Goal: Book appointment/travel/reservation

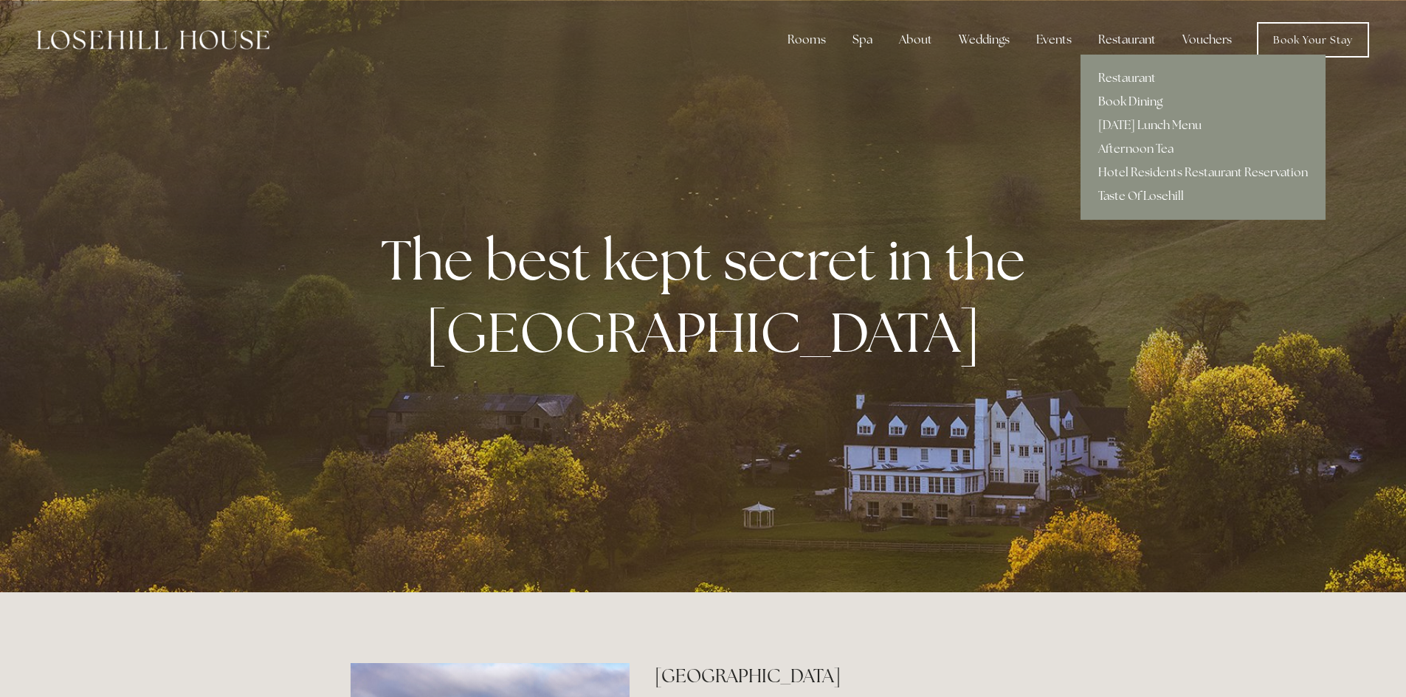
click at [1105, 100] on link "Book Dining" at bounding box center [1202, 102] width 245 height 24
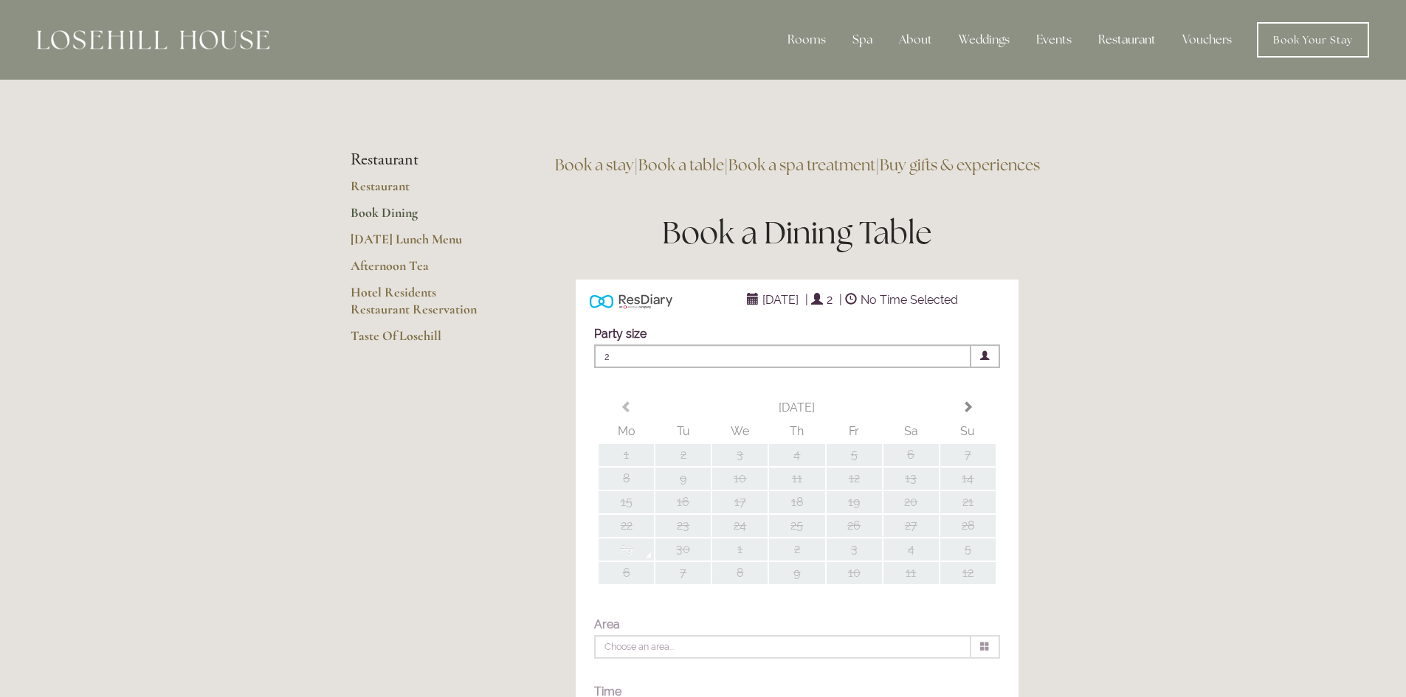
type input "Any Area"
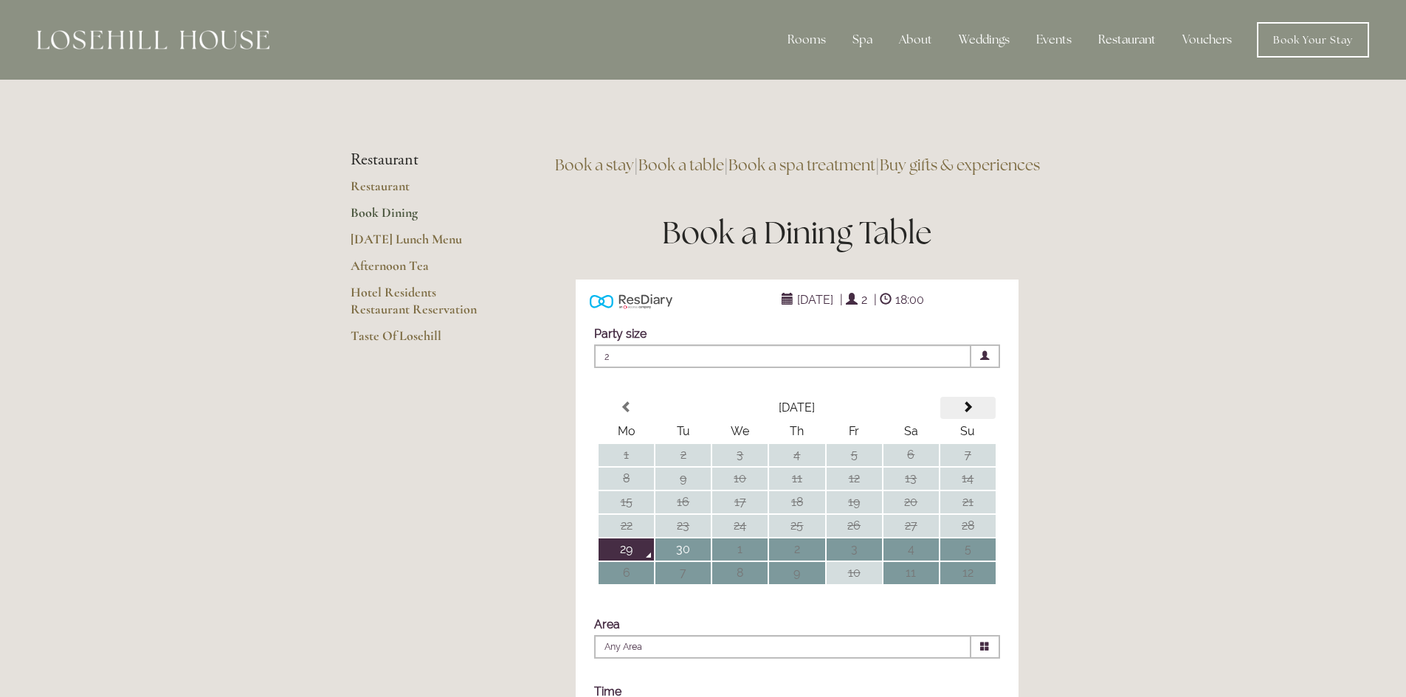
click at [970, 413] on span at bounding box center [968, 407] width 12 height 12
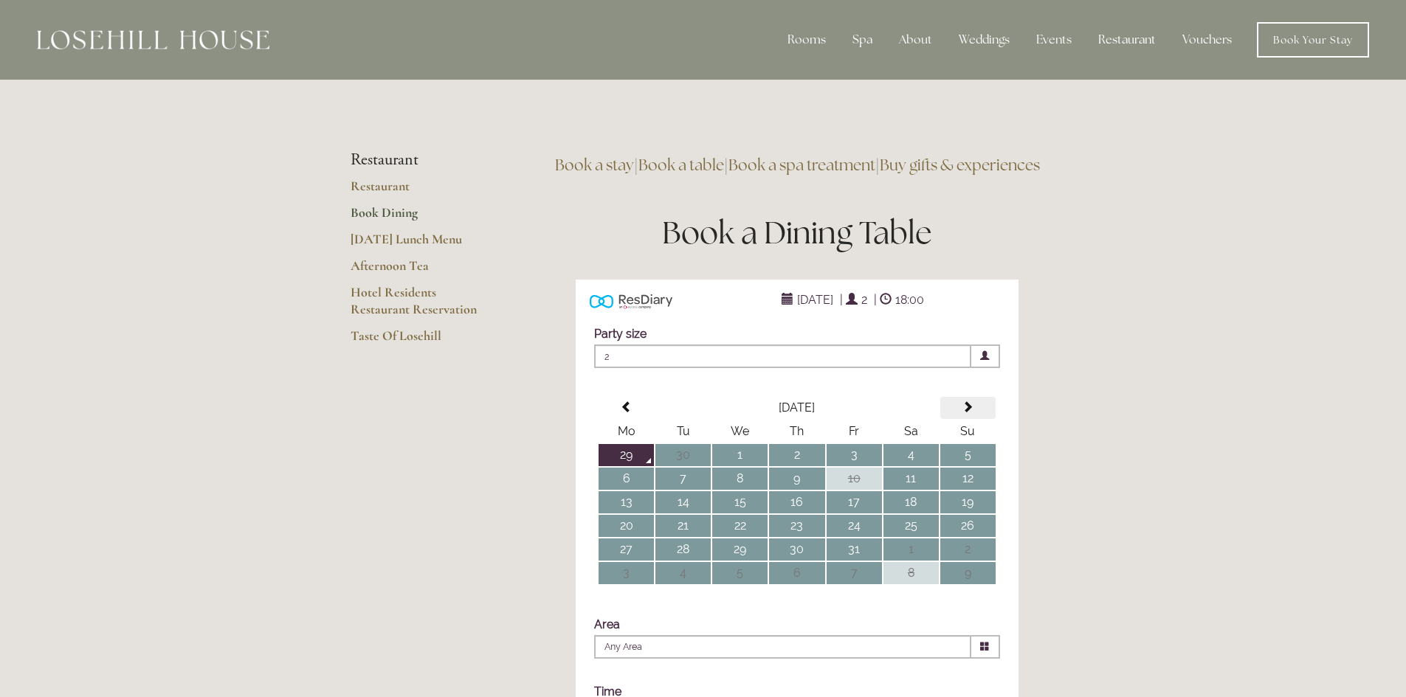
click at [971, 413] on span at bounding box center [968, 407] width 12 height 12
click at [805, 537] on td "20" at bounding box center [796, 526] width 55 height 22
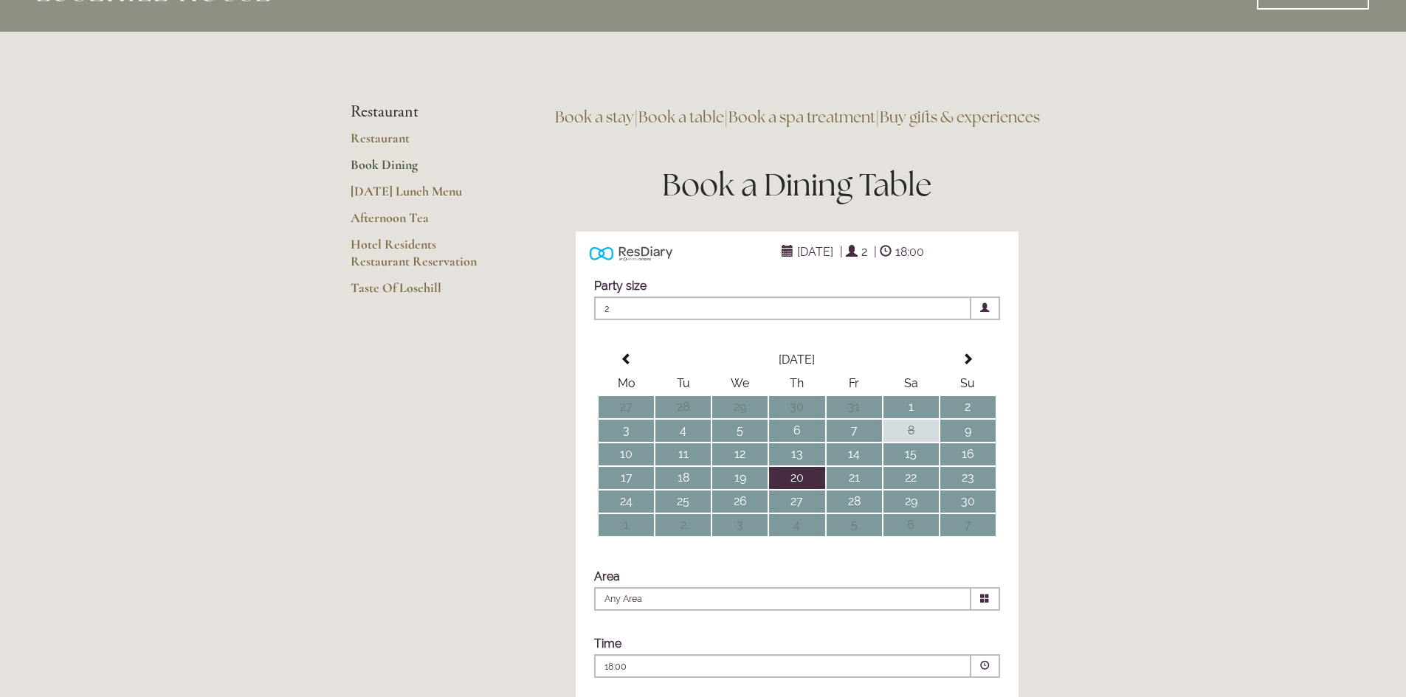
scroll to position [74, 0]
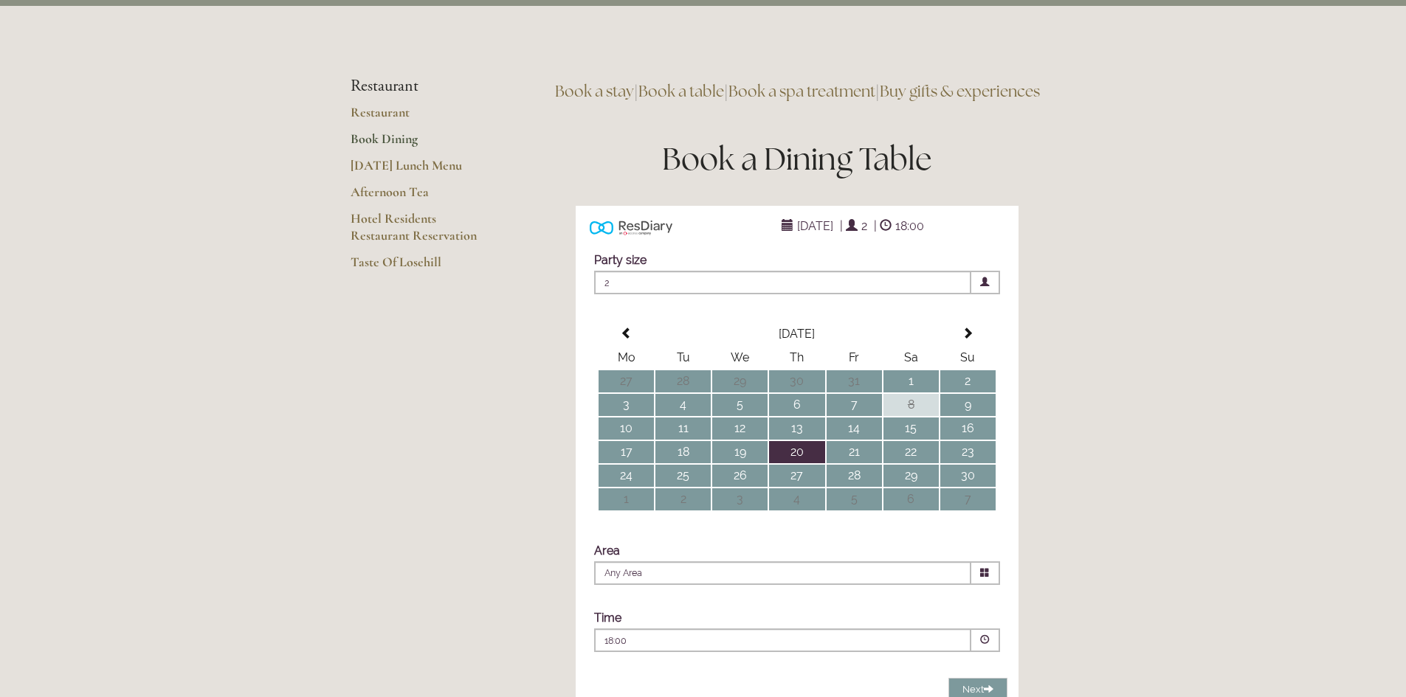
click at [625, 648] on p "18:00" at bounding box center [737, 641] width 267 height 13
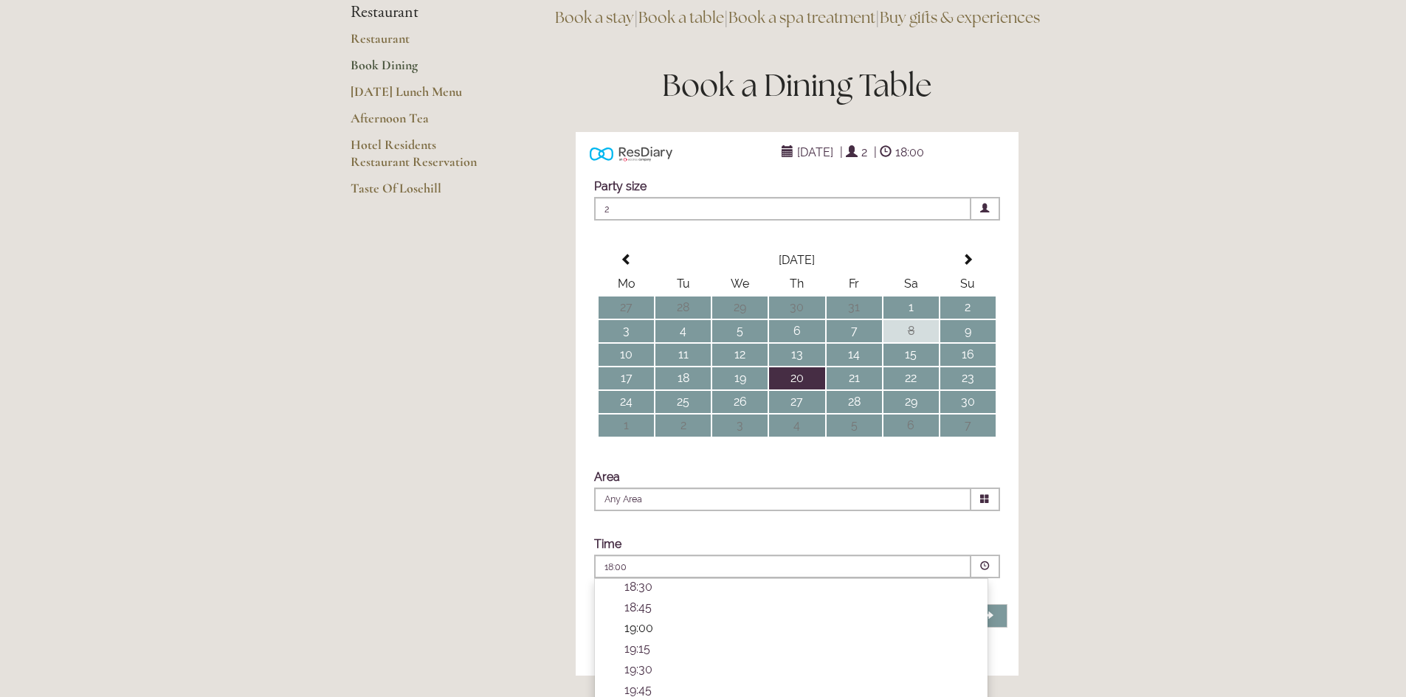
scroll to position [295, 0]
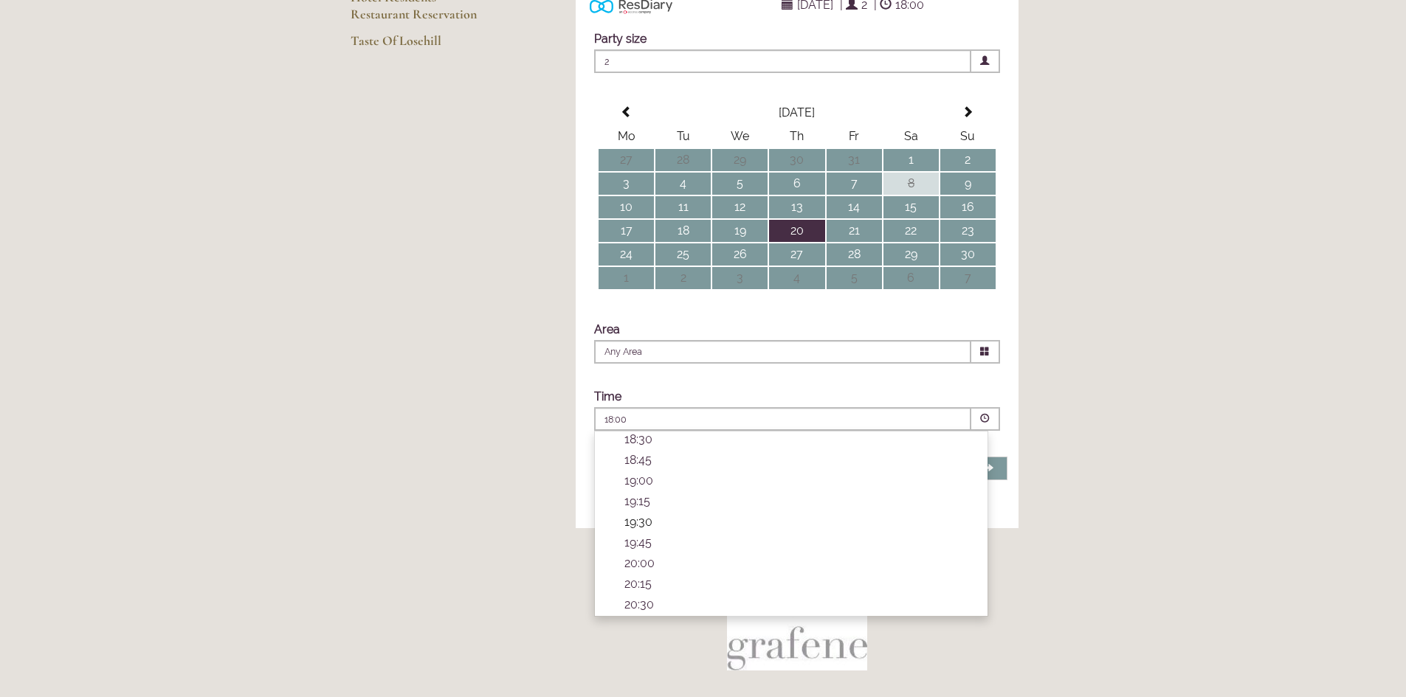
click at [639, 529] on p "19:30" at bounding box center [798, 522] width 348 height 14
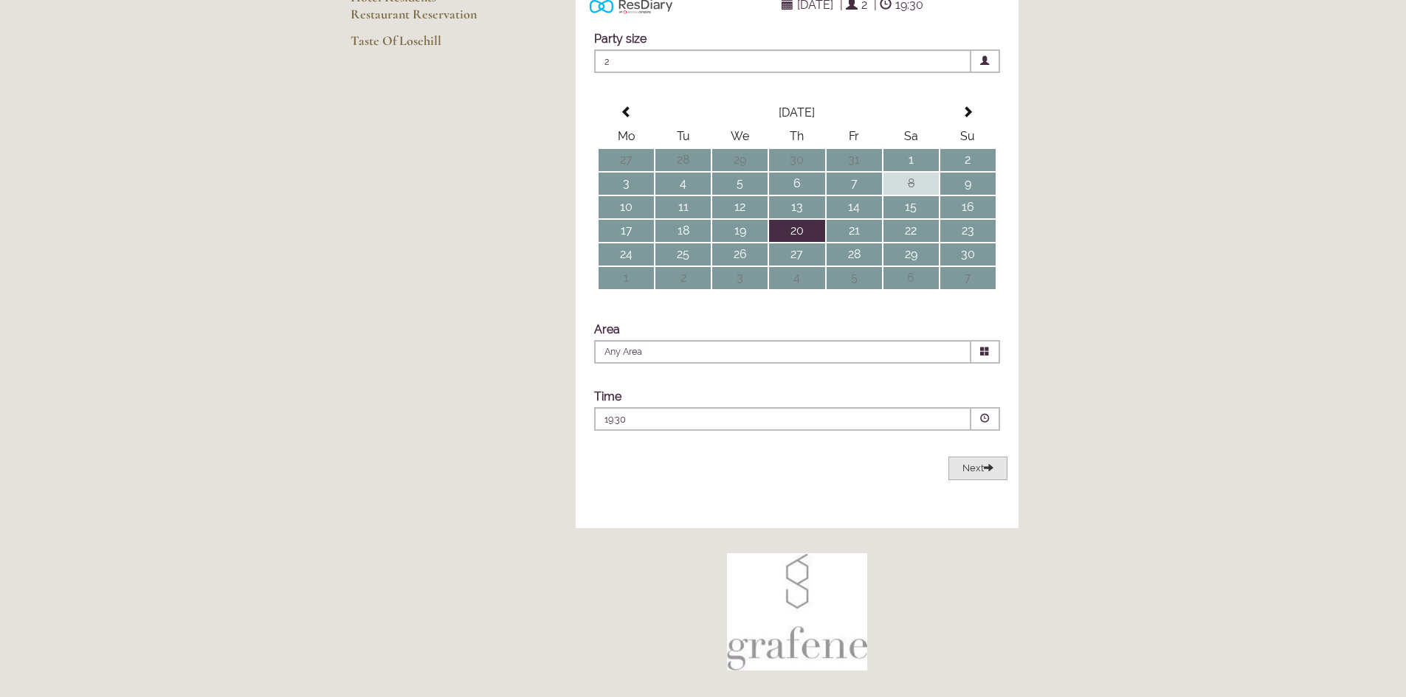
click at [976, 474] on span "Next" at bounding box center [977, 468] width 31 height 11
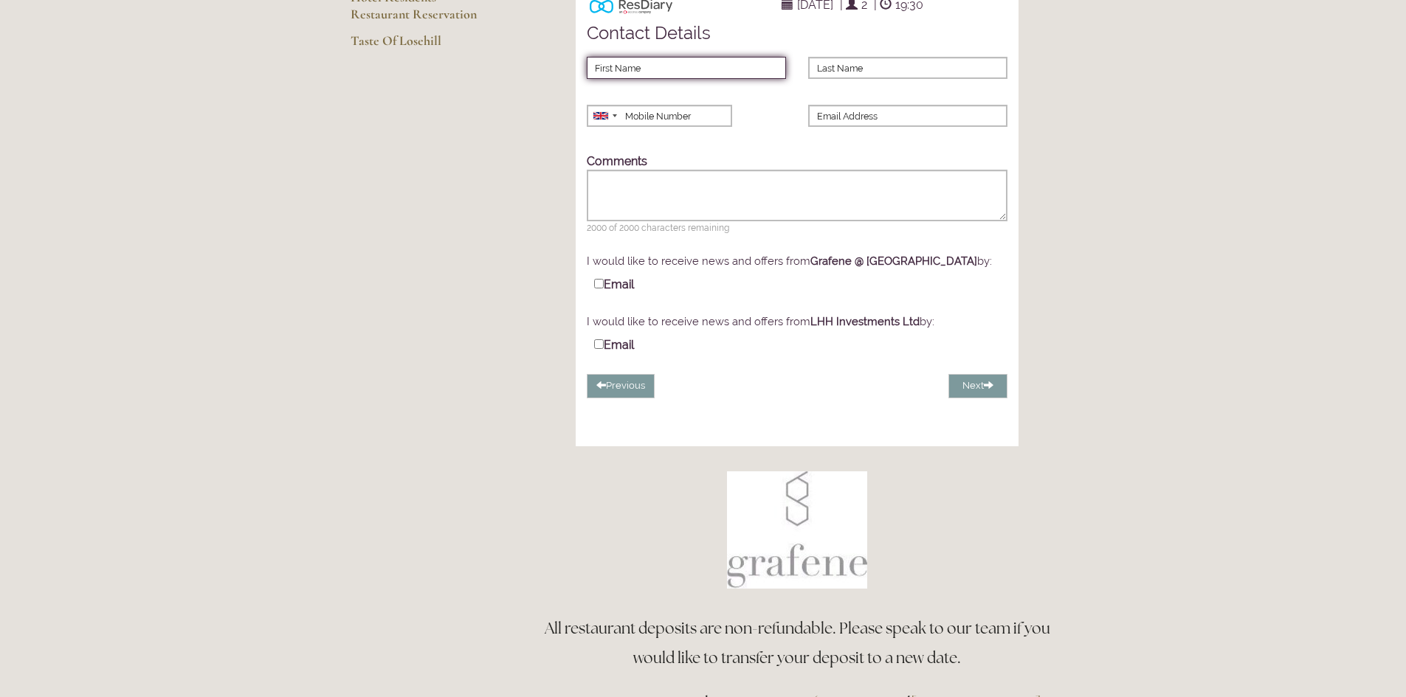
click at [640, 79] on input "First Name" at bounding box center [686, 68] width 199 height 22
type input "Tony"
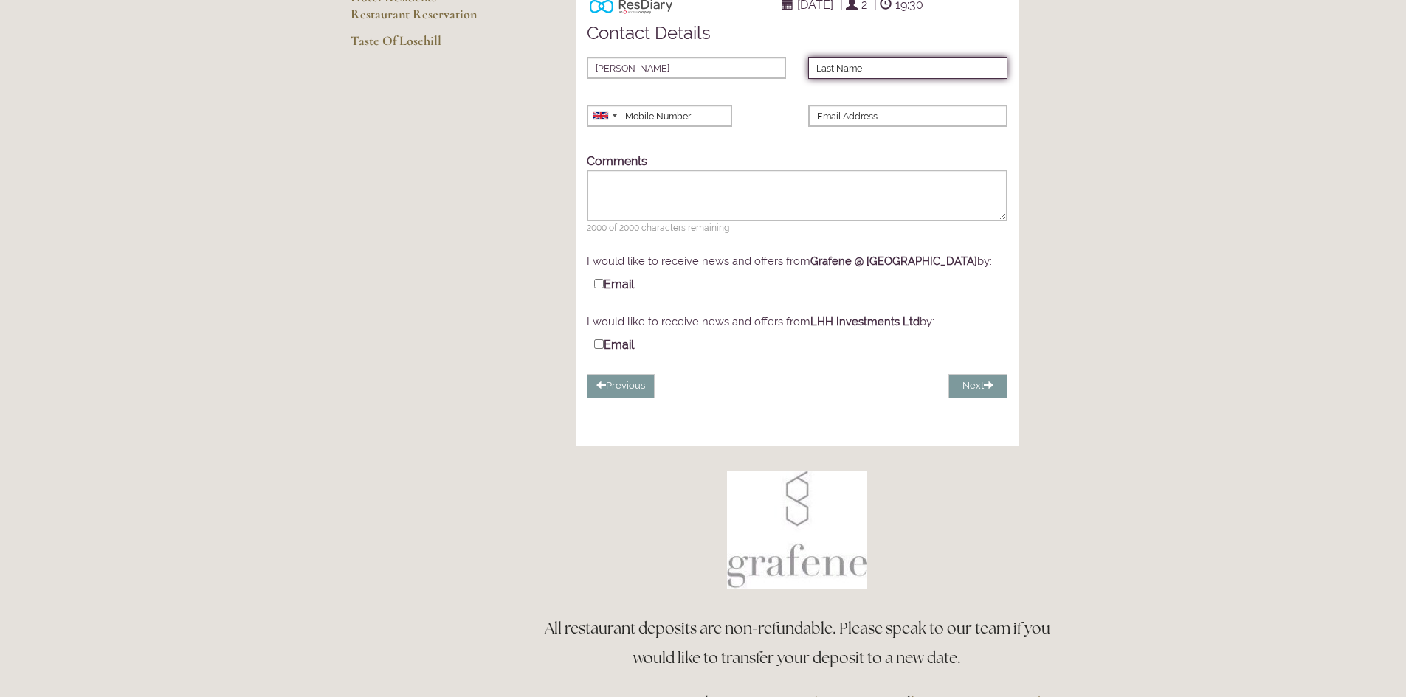
click at [823, 79] on input "Last Name" at bounding box center [907, 68] width 199 height 22
type input "Copley"
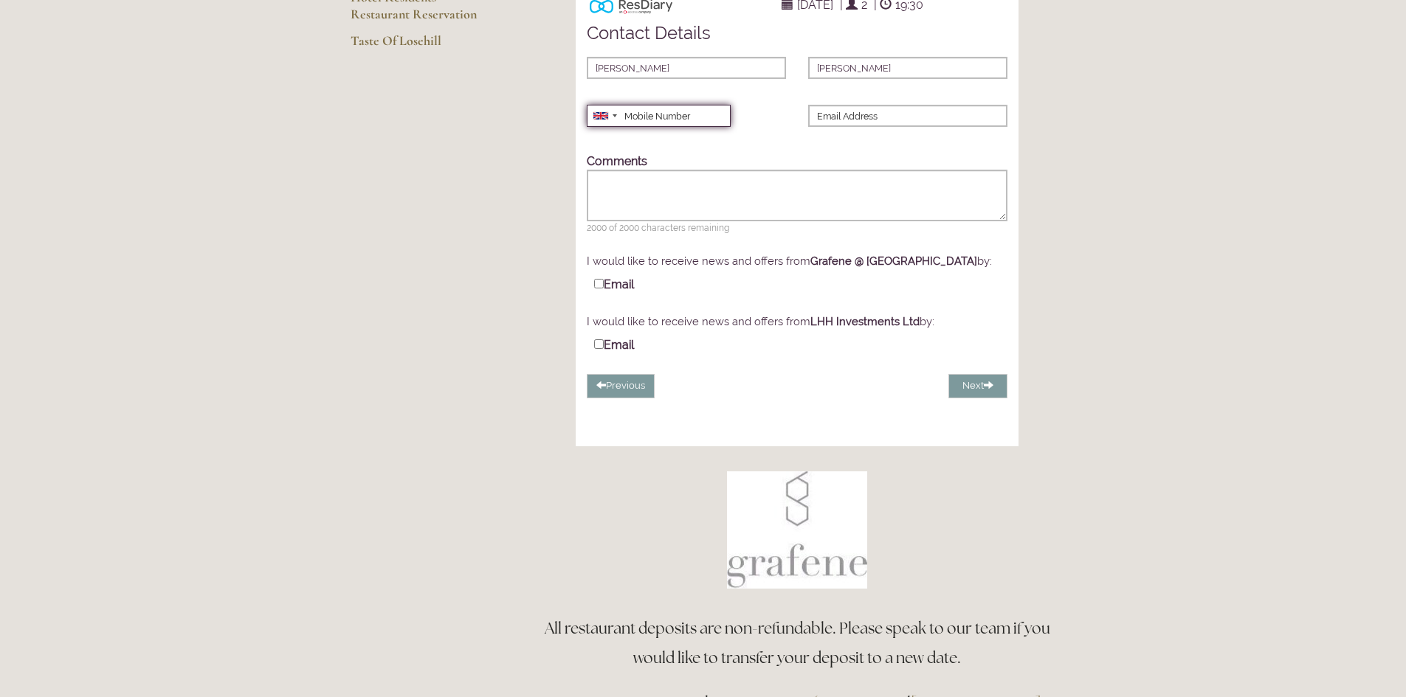
click at [640, 127] on input "Mobile Number" at bounding box center [659, 116] width 144 height 22
click at [646, 127] on input "Mobile Number" at bounding box center [659, 116] width 144 height 22
type input "07971876830"
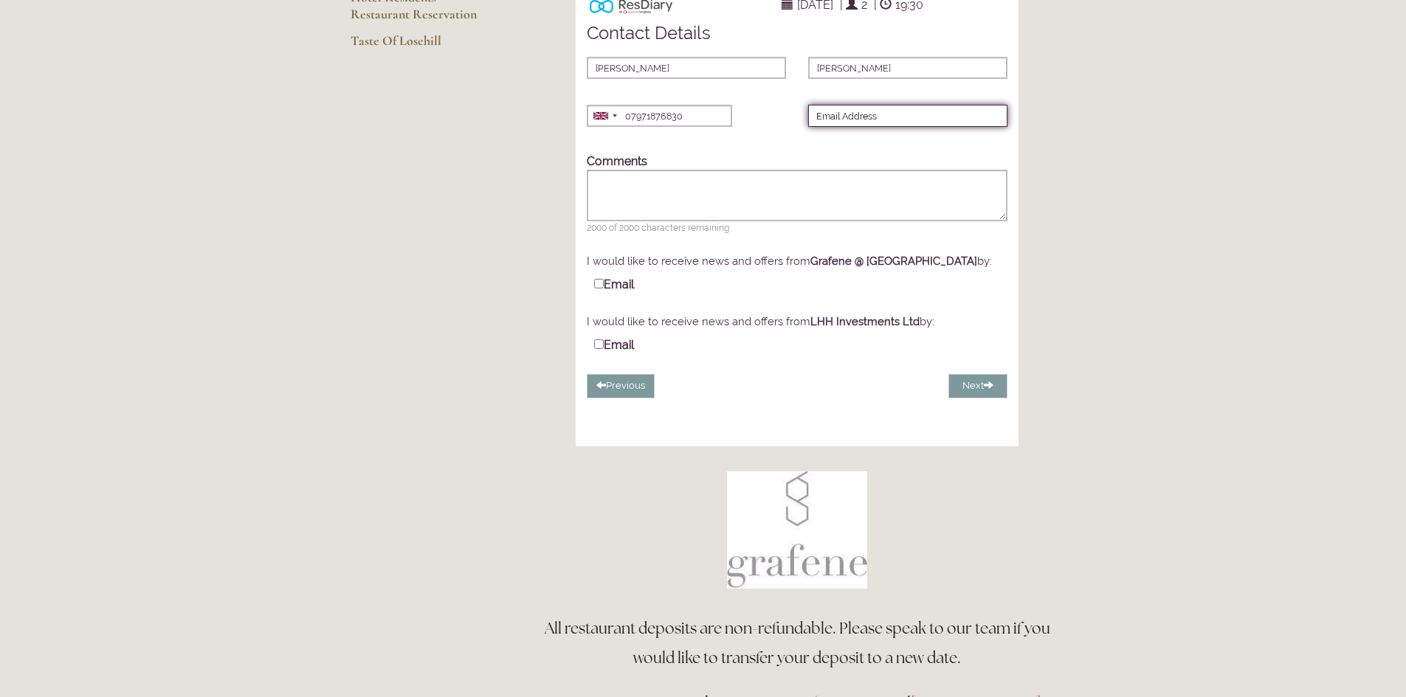
click at [817, 127] on input "Email Address" at bounding box center [907, 116] width 199 height 22
type input "t.copley@copleyscientific.co.uk"
click at [974, 399] on button "Next" at bounding box center [977, 386] width 59 height 24
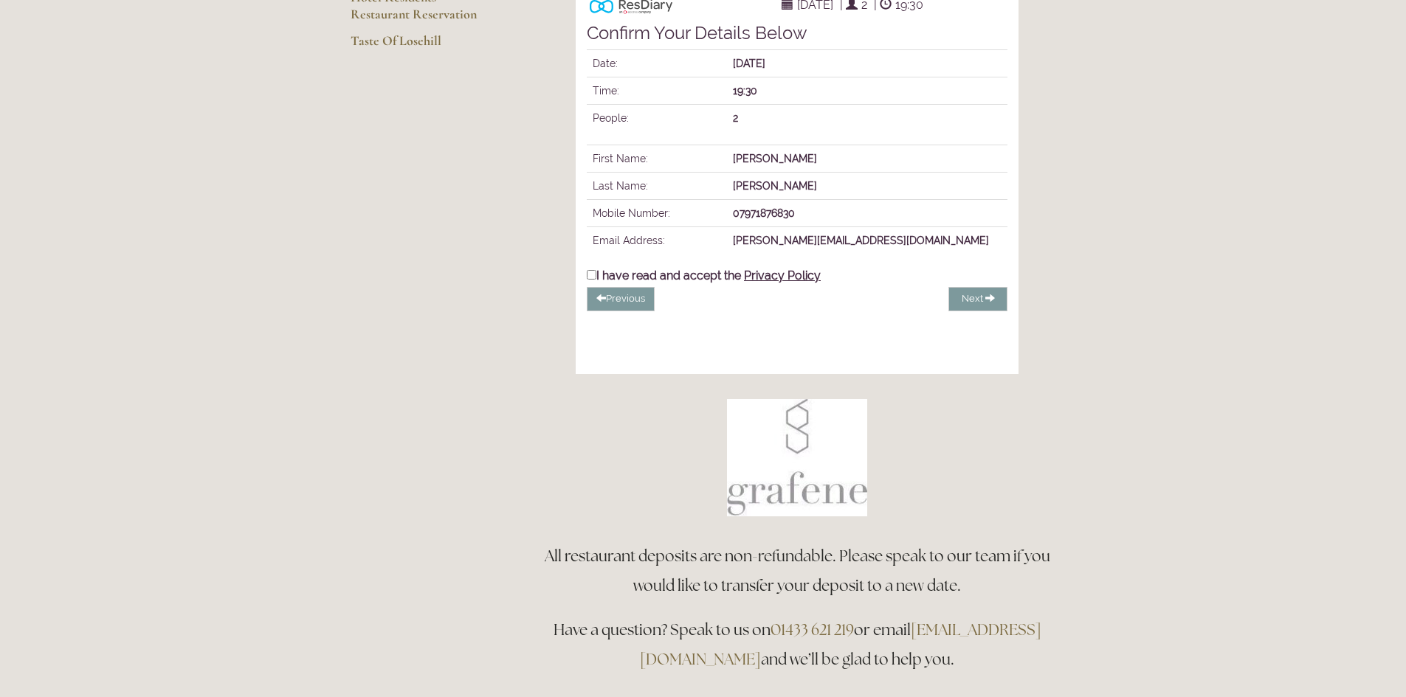
click at [591, 280] on input "I have read and accept the Privacy Policy" at bounding box center [592, 275] width 10 height 10
checkbox input "true"
click at [973, 304] on span "Complete Booking" at bounding box center [943, 298] width 85 height 11
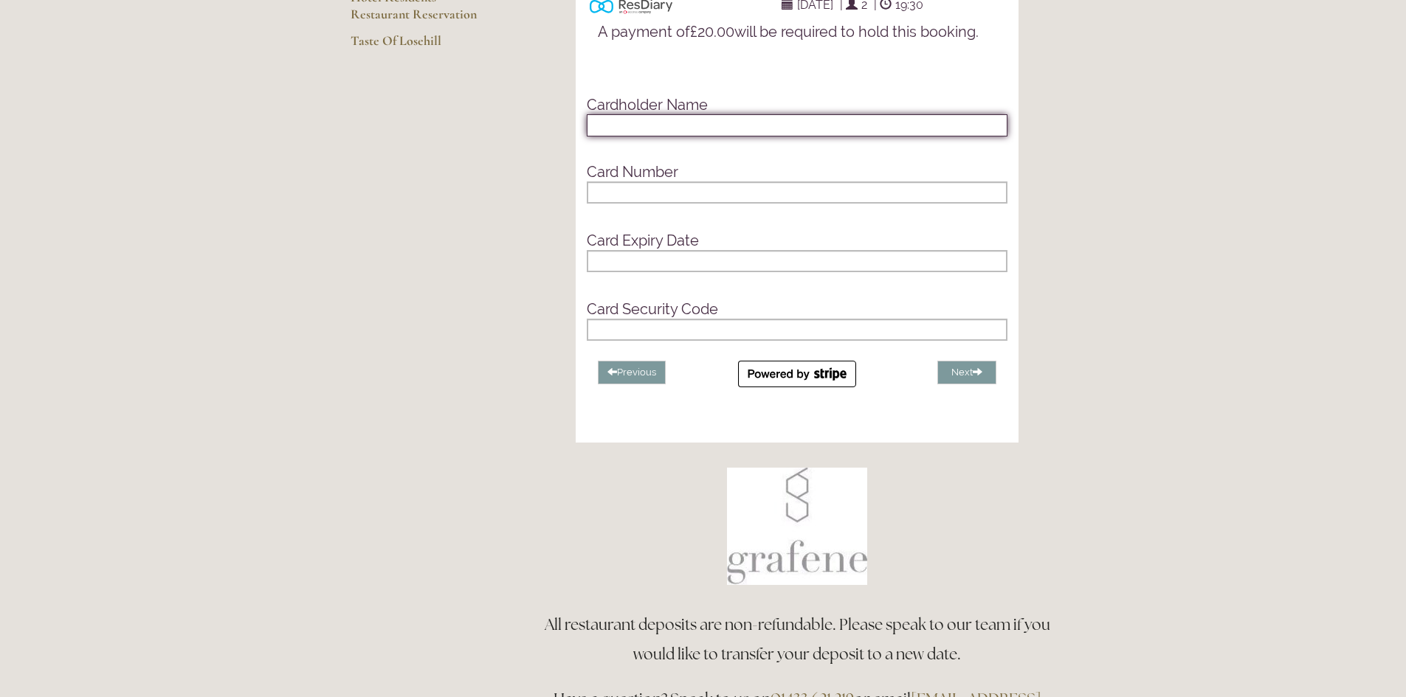
click at [610, 137] on input "text" at bounding box center [797, 125] width 421 height 22
type input "MR ANTHONY COPLEY"
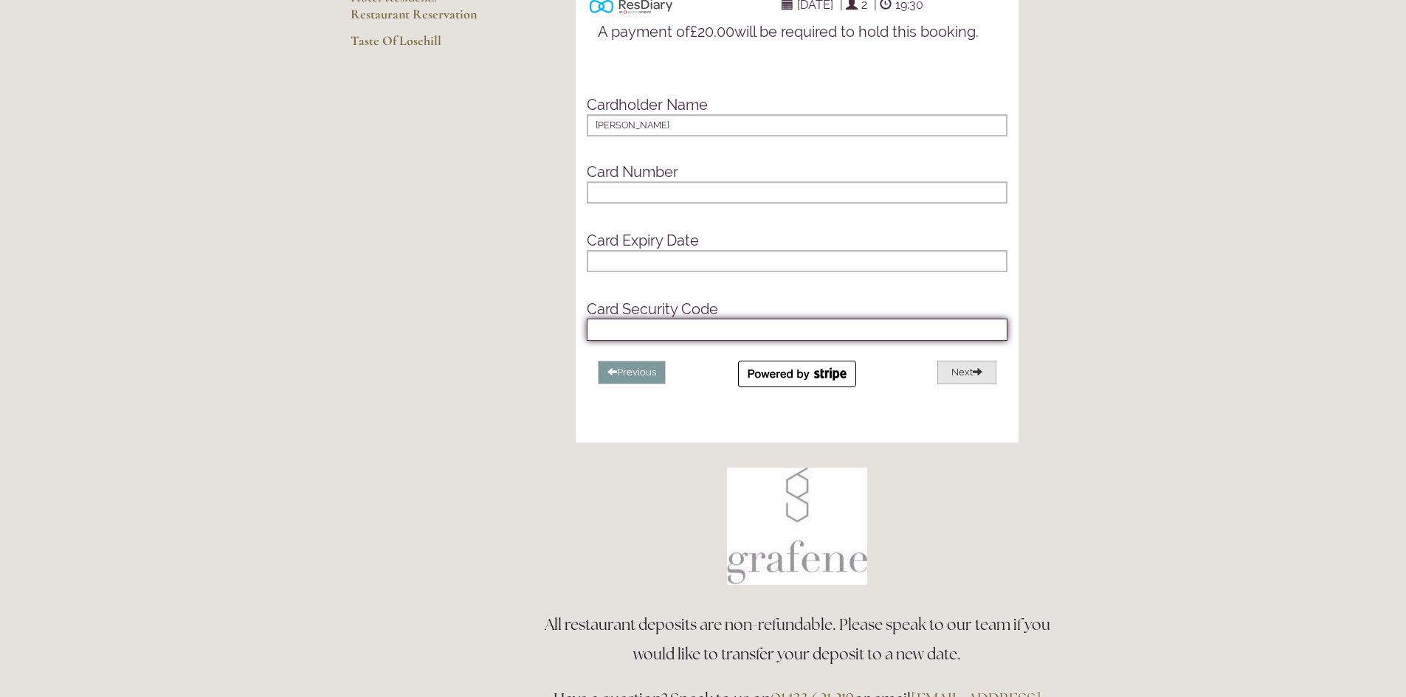
click at [959, 385] on button "Next" at bounding box center [966, 373] width 59 height 24
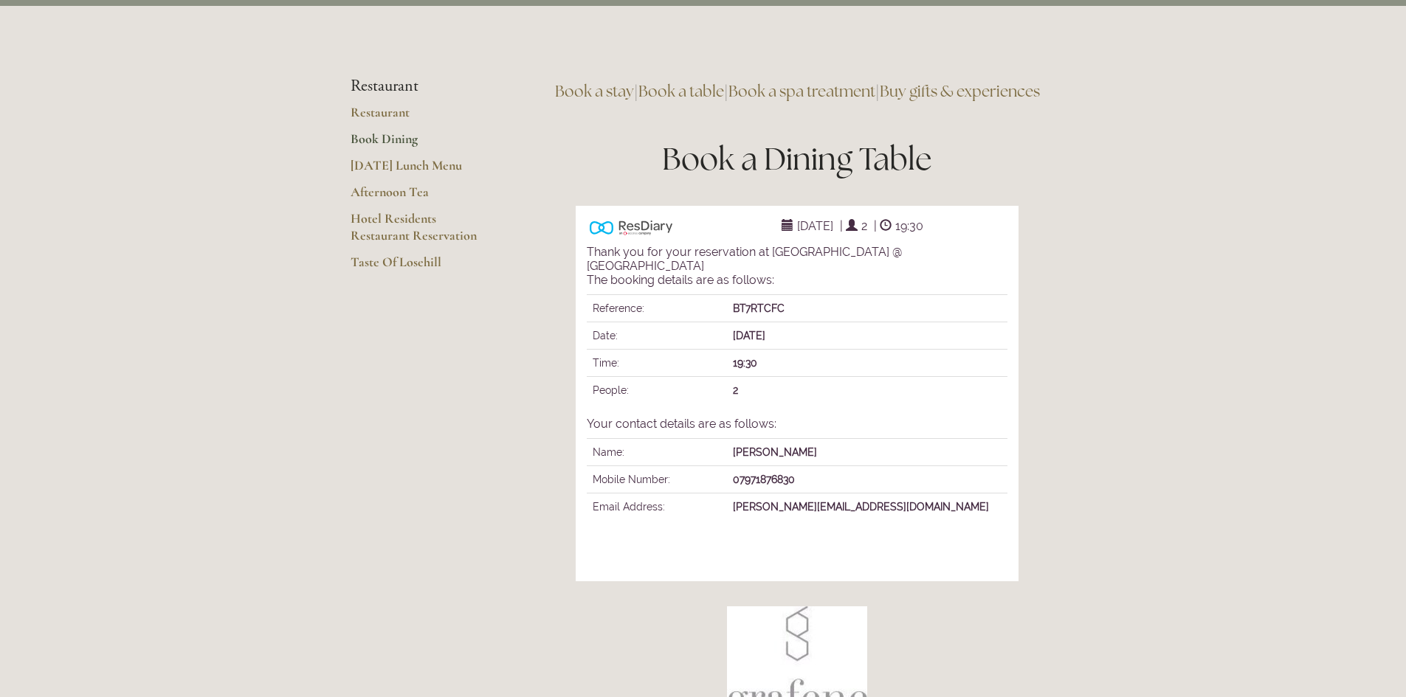
scroll to position [0, 0]
